Goal: Check status: Check status

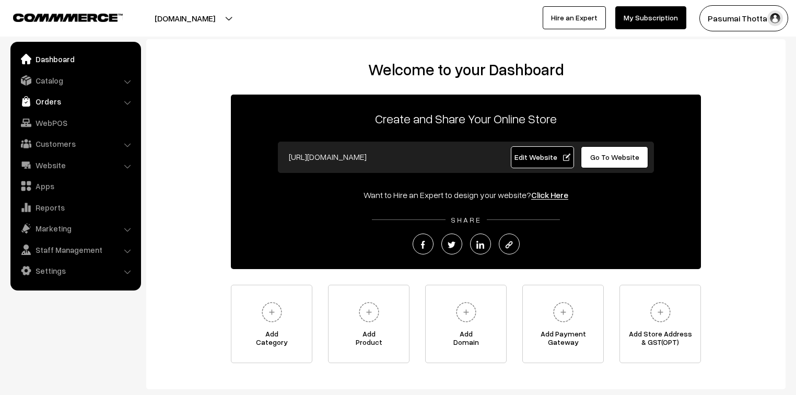
click at [54, 99] on link "Orders" at bounding box center [75, 101] width 124 height 19
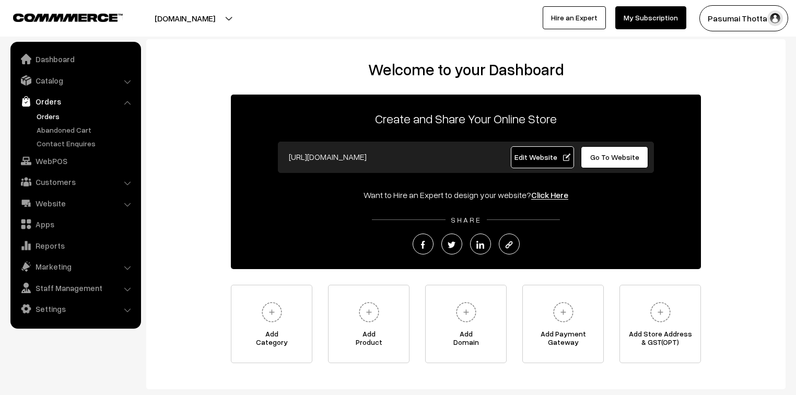
click at [50, 117] on link "Orders" at bounding box center [85, 116] width 103 height 11
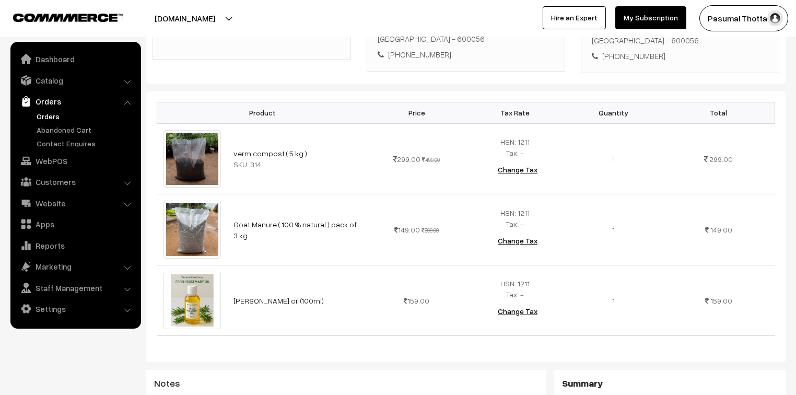
scroll to position [251, 0]
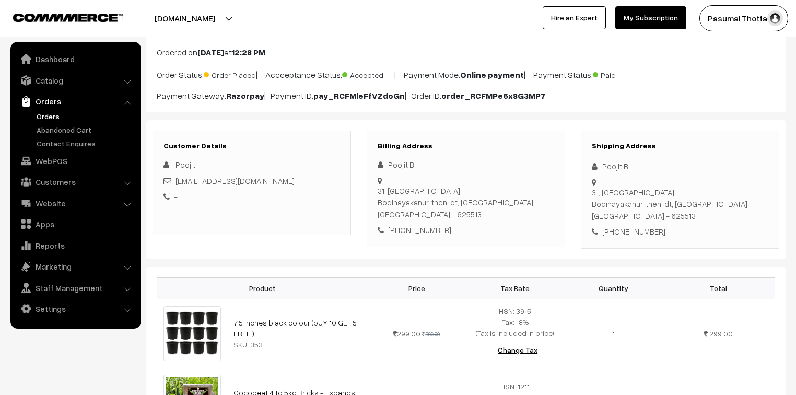
scroll to position [42, 0]
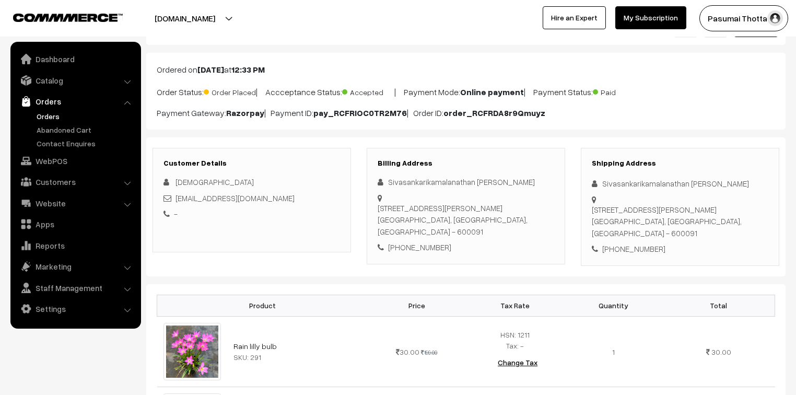
scroll to position [42, 0]
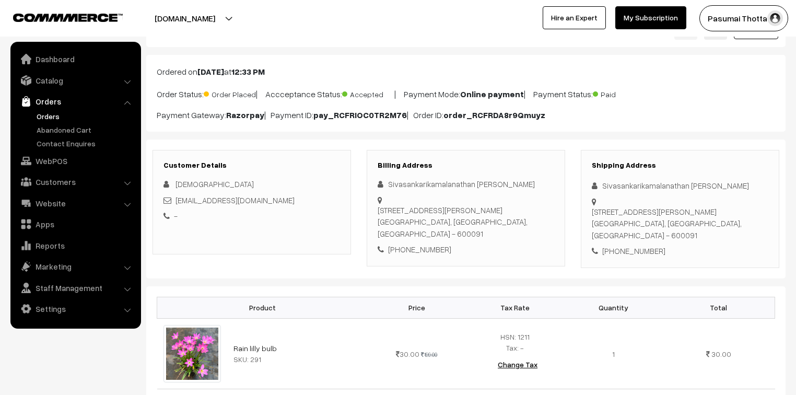
click at [477, 226] on div "[STREET_ADDRESS][PERSON_NAME]" at bounding box center [466, 222] width 177 height 36
click at [438, 274] on div "Customer Details Sivasankarikamalanathan [EMAIL_ADDRESS][DOMAIN_NAME] - Billing…" at bounding box center [466, 209] width 640 height 139
